Goal: Information Seeking & Learning: Learn about a topic

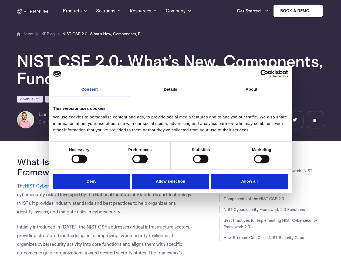
click at [90, 93] on link "Consent" at bounding box center [89, 89] width 81 height 15
click at [170, 93] on link "Details" at bounding box center [170, 89] width 81 height 15
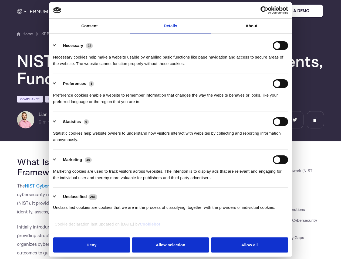
click at [251, 67] on div "Necessary cookies help make a website usable by enabling basic functions like p…" at bounding box center [170, 58] width 235 height 17
click at [79, 143] on div "Statistic cookies help website owners to understand how visitors interact with …" at bounding box center [170, 134] width 235 height 17
click at [140, 143] on div "Statistic cookies help website owners to understand how visitors interact with …" at bounding box center [170, 134] width 235 height 17
click at [200, 143] on div "Statistic cookies help website owners to understand how visitors interact with …" at bounding box center [170, 134] width 235 height 17
click at [261, 143] on div "Statistic cookies help website owners to understand how visitors interact with …" at bounding box center [170, 134] width 235 height 17
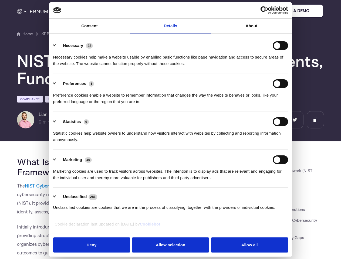
click at [93, 181] on li "Marketing 40 Marketing cookies are used to track visitors across websites. The …" at bounding box center [170, 168] width 235 height 38
click at [170, 181] on li "Marketing 40 Marketing cookies are used to track visitors across websites. The …" at bounding box center [170, 168] width 235 height 38
click at [248, 181] on li "Marketing 40 Marketing cookies are used to track visitors across websites. The …" at bounding box center [170, 168] width 235 height 38
